Goal: Information Seeking & Learning: Learn about a topic

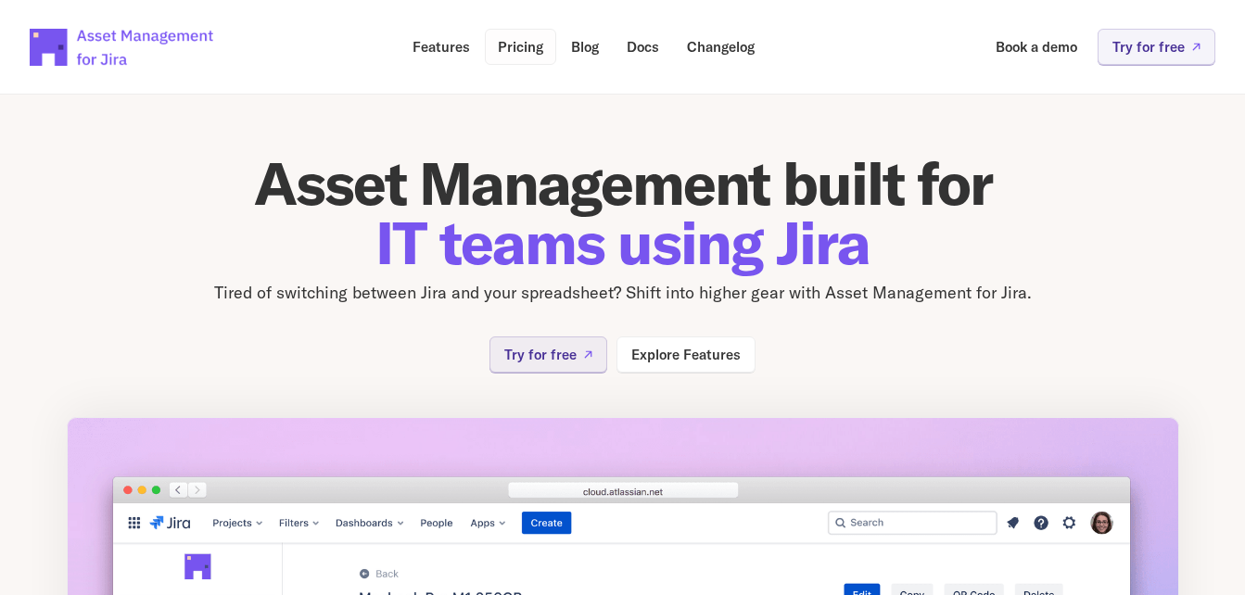
click at [514, 45] on p "Pricing" at bounding box center [520, 47] width 45 height 14
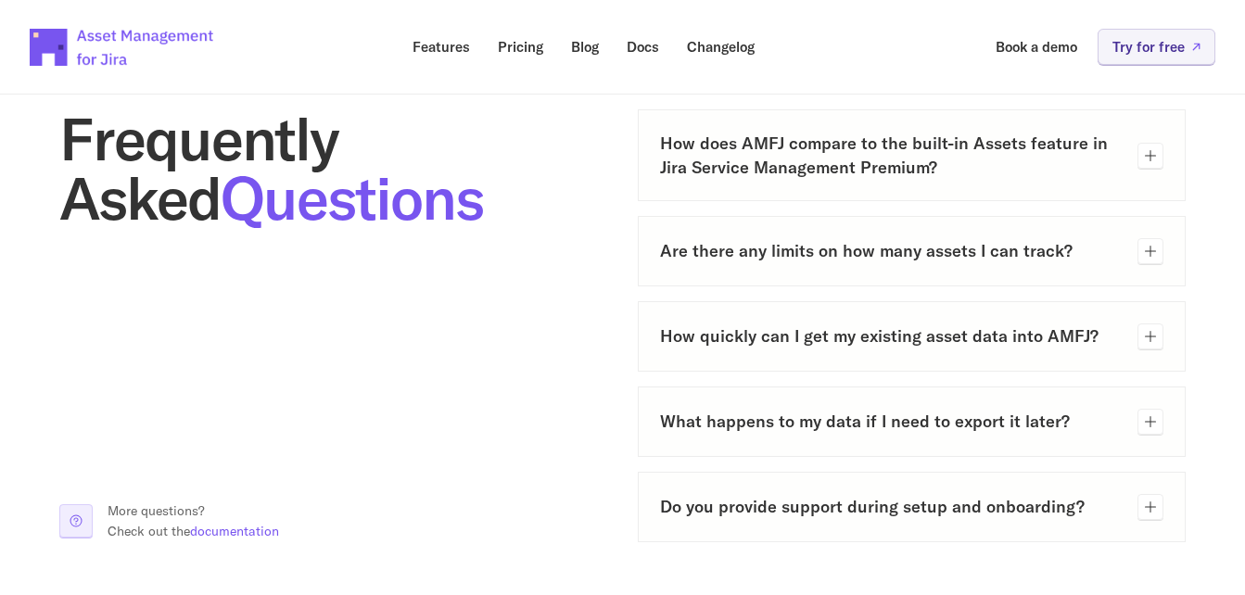
scroll to position [964, 0]
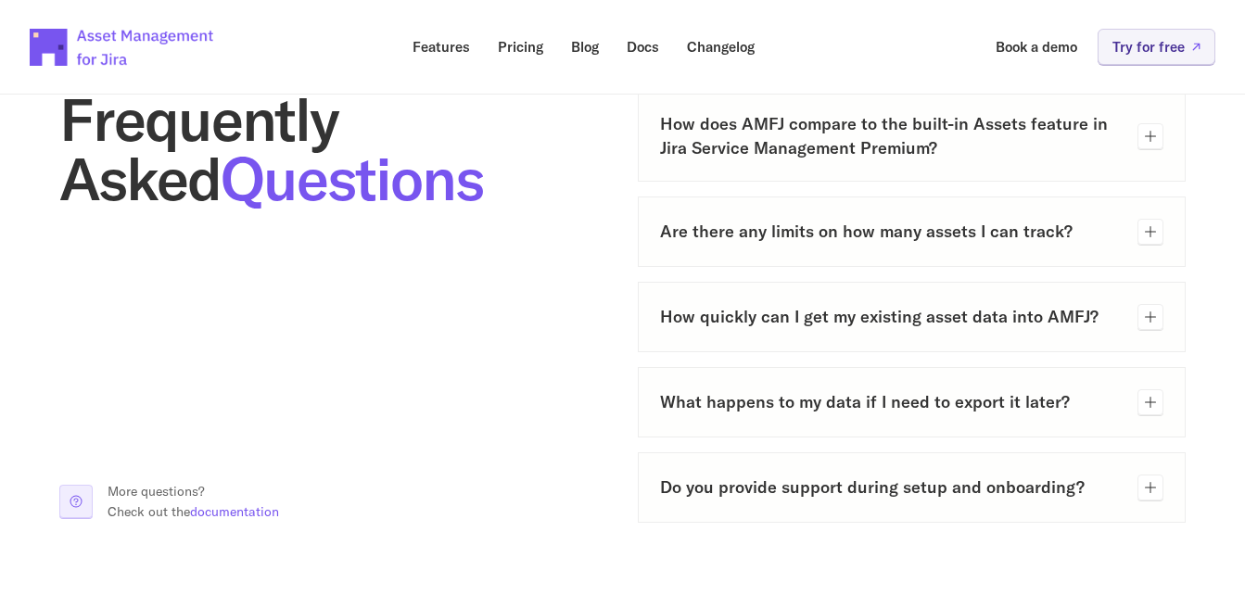
click at [864, 135] on h3 "How does AMFJ compare to the built-in Assets feature in Jira Service Management…" at bounding box center [891, 135] width 463 height 46
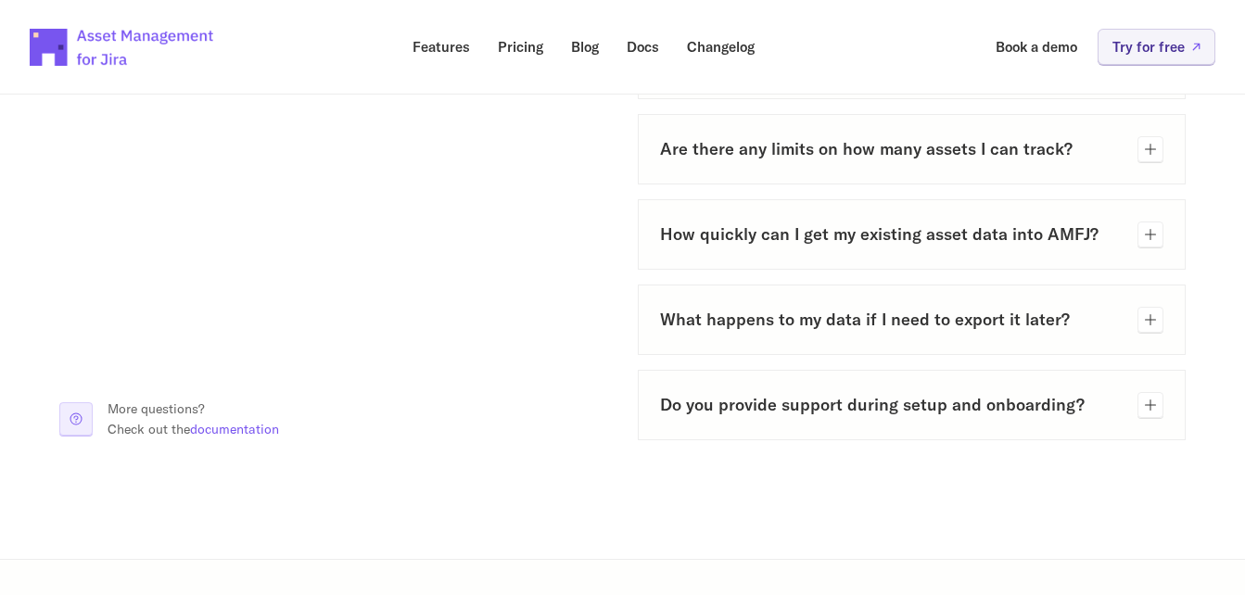
scroll to position [1329, 0]
click at [852, 132] on div "Are there any limits on how many assets I can track?" at bounding box center [912, 148] width 549 height 70
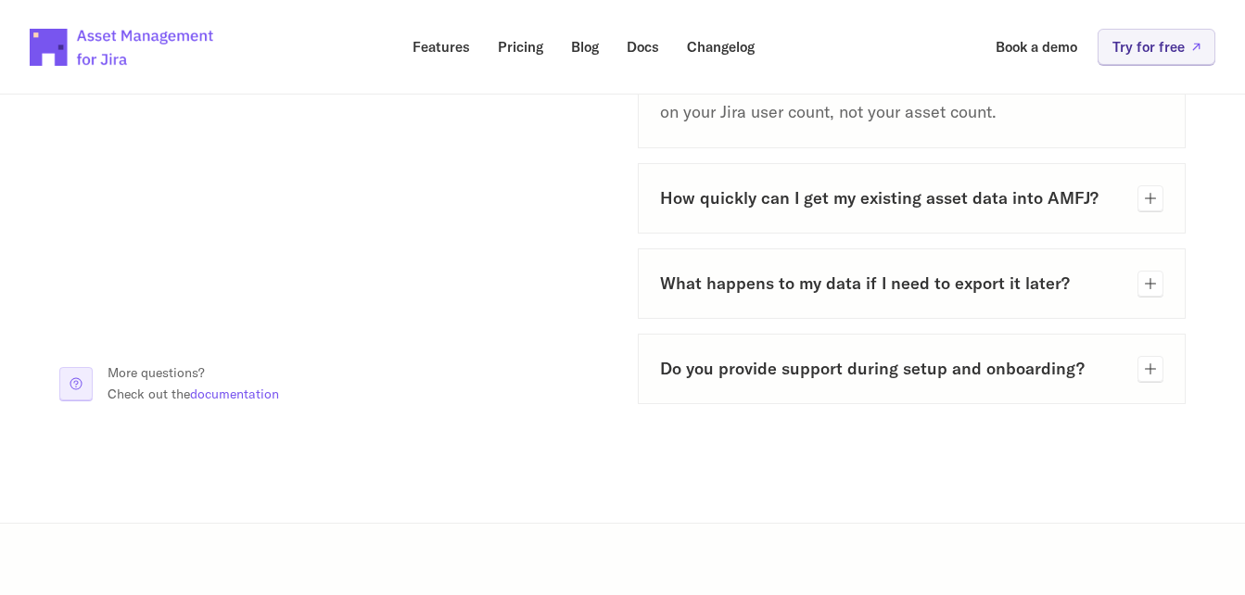
scroll to position [1510, 0]
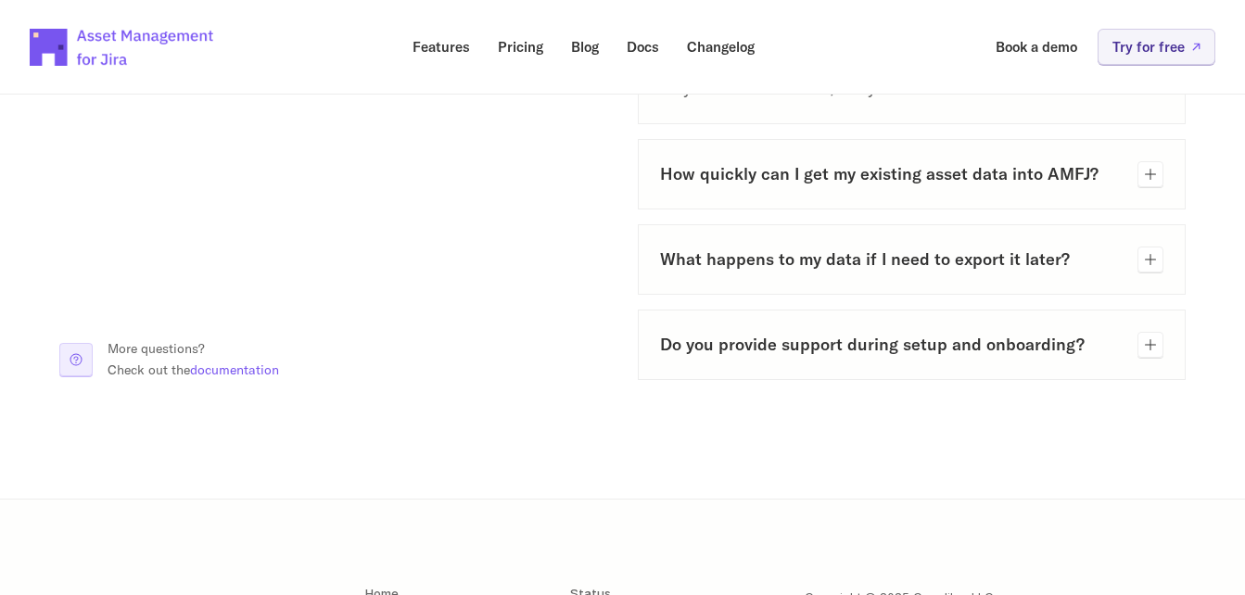
click at [835, 169] on h3 "How quickly can I get my existing asset data into AMFJ?" at bounding box center [891, 173] width 463 height 23
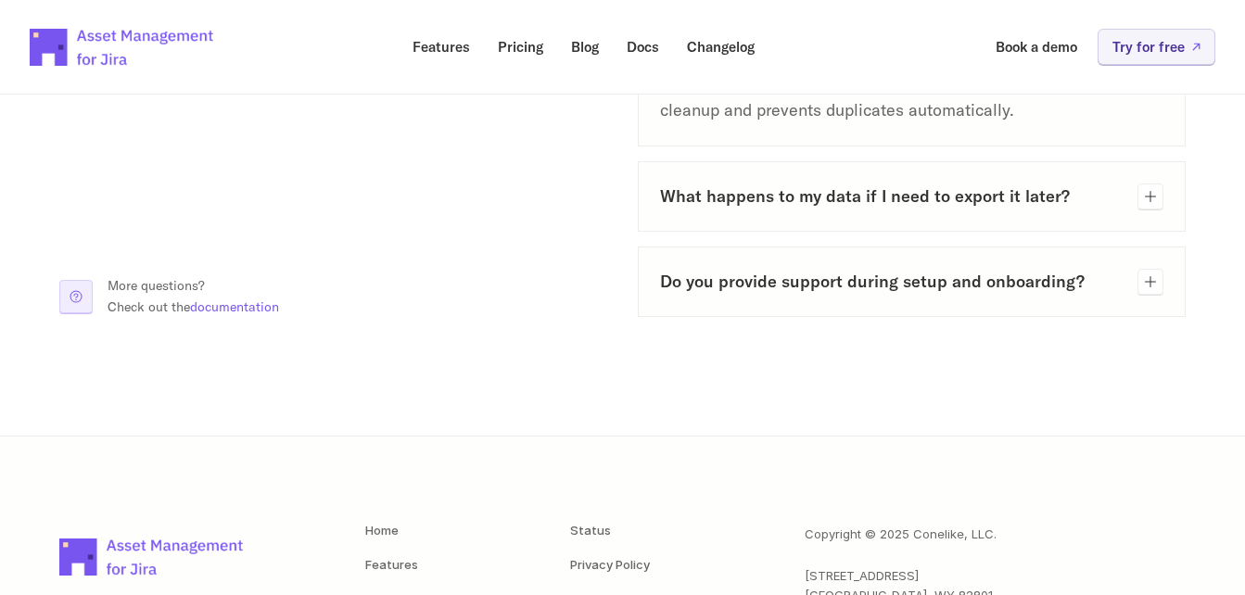
scroll to position [1722, 0]
click at [830, 181] on div "What happens to my data if I need to export it later?" at bounding box center [912, 195] width 549 height 70
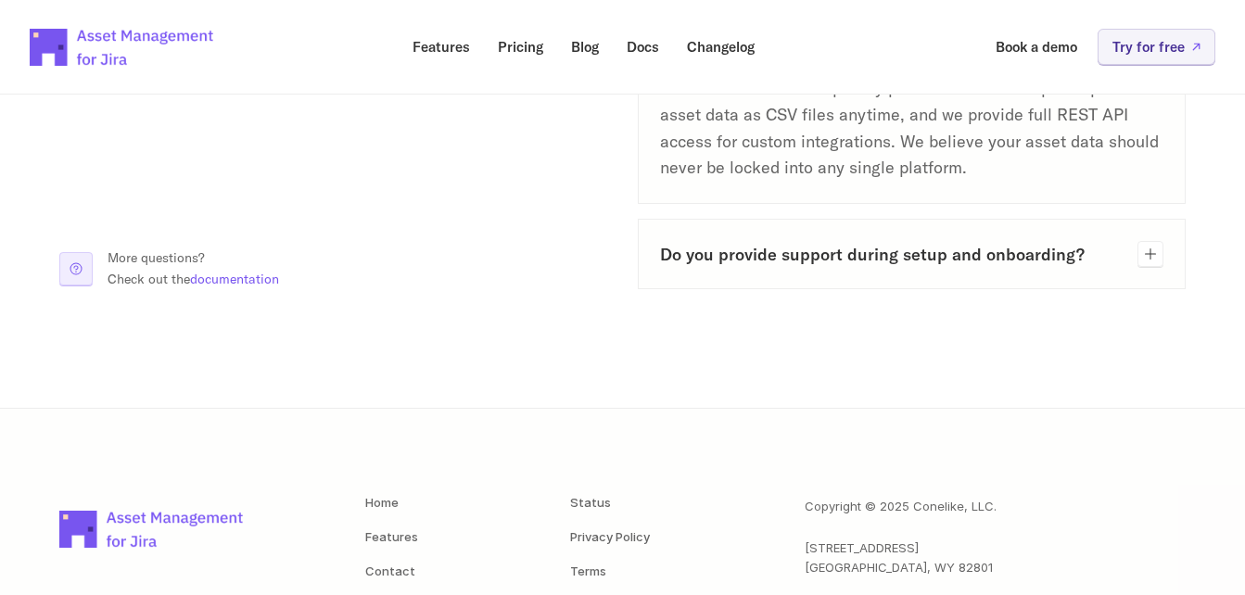
scroll to position [1871, 0]
click at [806, 267] on div "Do you provide support during setup and onboarding?" at bounding box center [912, 253] width 549 height 70
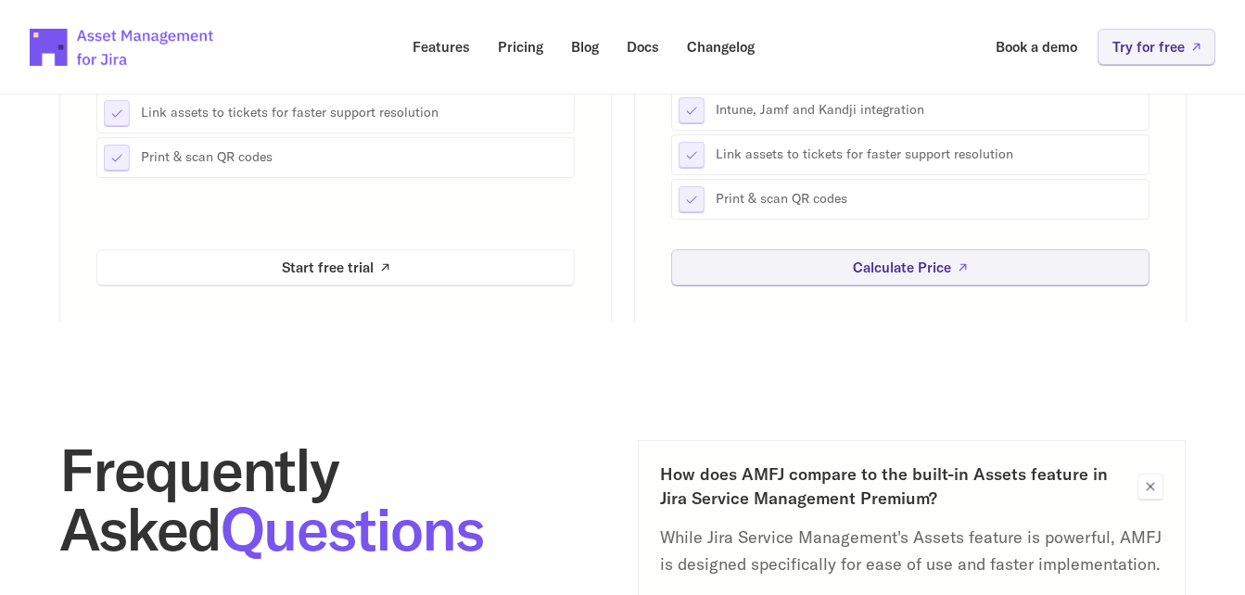
scroll to position [0, 0]
